Goal: Check status: Check status

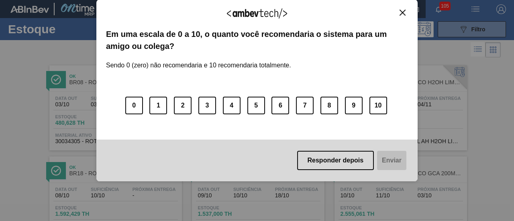
scroll to position [84, 0]
click at [407, 11] on button "Close" at bounding box center [402, 12] width 11 height 7
click at [406, 11] on button "Close" at bounding box center [402, 12] width 11 height 7
click at [399, 11] on button "Close" at bounding box center [402, 12] width 11 height 7
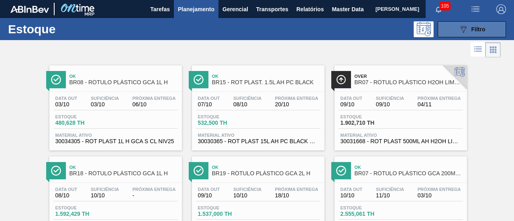
click at [462, 27] on icon "089F7B8B-B2A5-4AFE-B5C0-19BA573D28AC" at bounding box center [464, 30] width 10 height 10
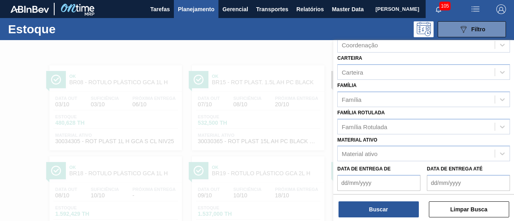
scroll to position [101, 0]
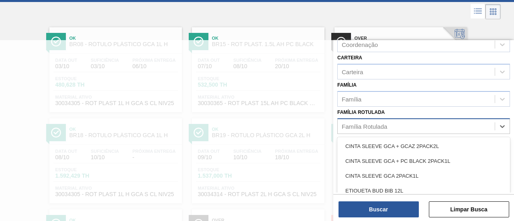
click at [460, 126] on div "Família Rotulada" at bounding box center [416, 127] width 157 height 12
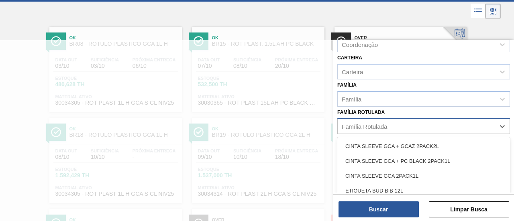
paste Rotulada "RÓTULO PLÁSTICO H2OH LIMONETO 1,5L H"
type Rotulada "RÓTULO PLÁSTICO H2OH LIMONETO 1,5L H"
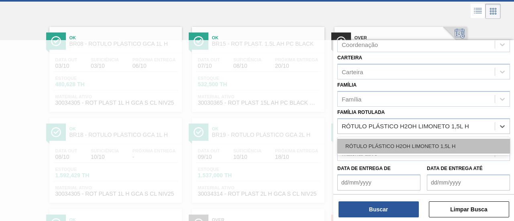
click at [445, 143] on div "RÓTULO PLÁSTICO H2OH LIMONETO 1,5L H" at bounding box center [423, 146] width 173 height 15
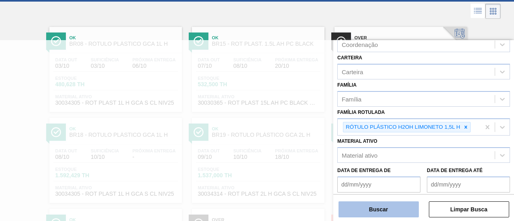
click at [384, 207] on button "Buscar" at bounding box center [379, 210] width 80 height 16
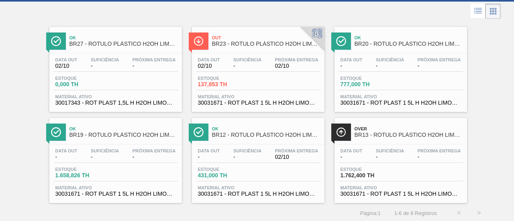
scroll to position [41, 0]
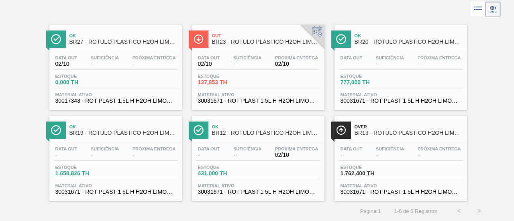
click at [266, 139] on div "Ok BR12 - RÓTULO PLÁSTICO H2OH LIMONETO 1,5L H" at bounding box center [266, 130] width 108 height 18
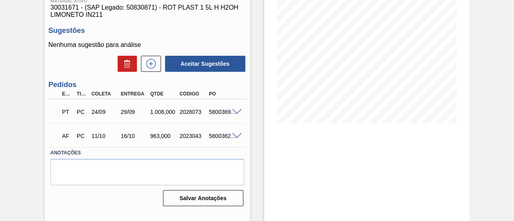
scroll to position [114, 0]
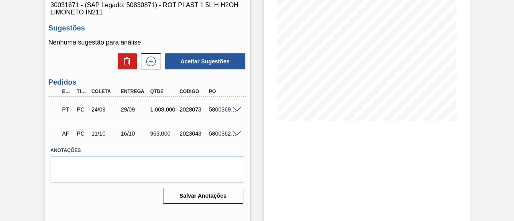
click at [237, 110] on span at bounding box center [237, 110] width 10 height 6
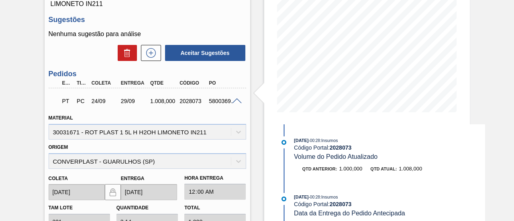
scroll to position [123, 0]
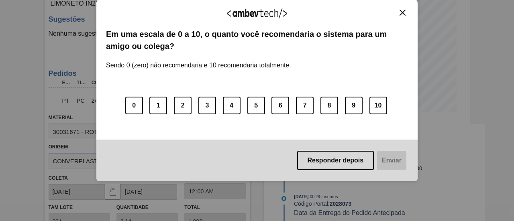
click at [402, 14] on img "Close" at bounding box center [403, 13] width 6 height 6
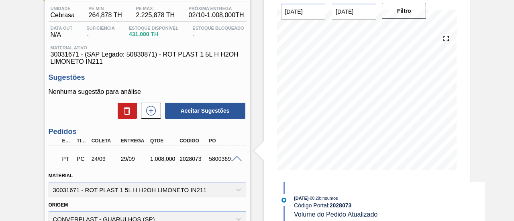
scroll to position [67, 0]
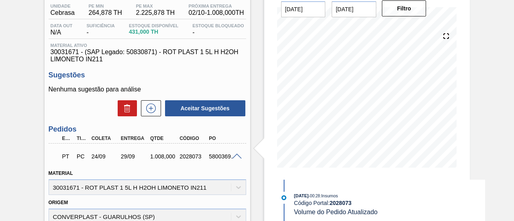
click at [490, 59] on div "Pedido em Trânsito BR12 - RÓTULO PLÁSTICO H2OH LIMONETO 1,5L H Unidade Cebrasa …" at bounding box center [257, 213] width 514 height 481
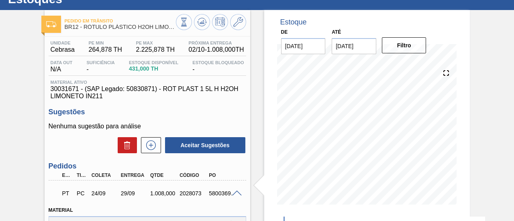
scroll to position [0, 0]
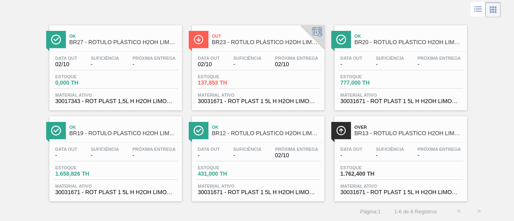
scroll to position [41, 0]
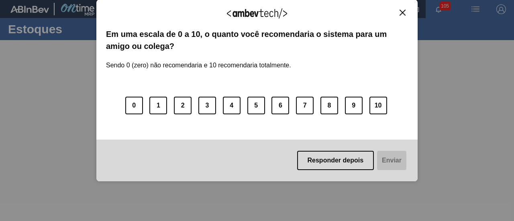
click at [401, 9] on button "Close" at bounding box center [402, 12] width 11 height 7
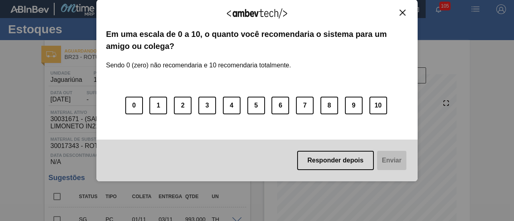
click at [402, 13] on img "Close" at bounding box center [403, 13] width 6 height 6
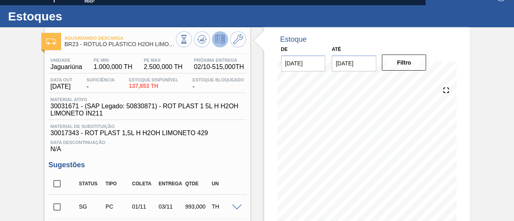
scroll to position [7, 0]
